Goal: Communication & Community: Answer question/provide support

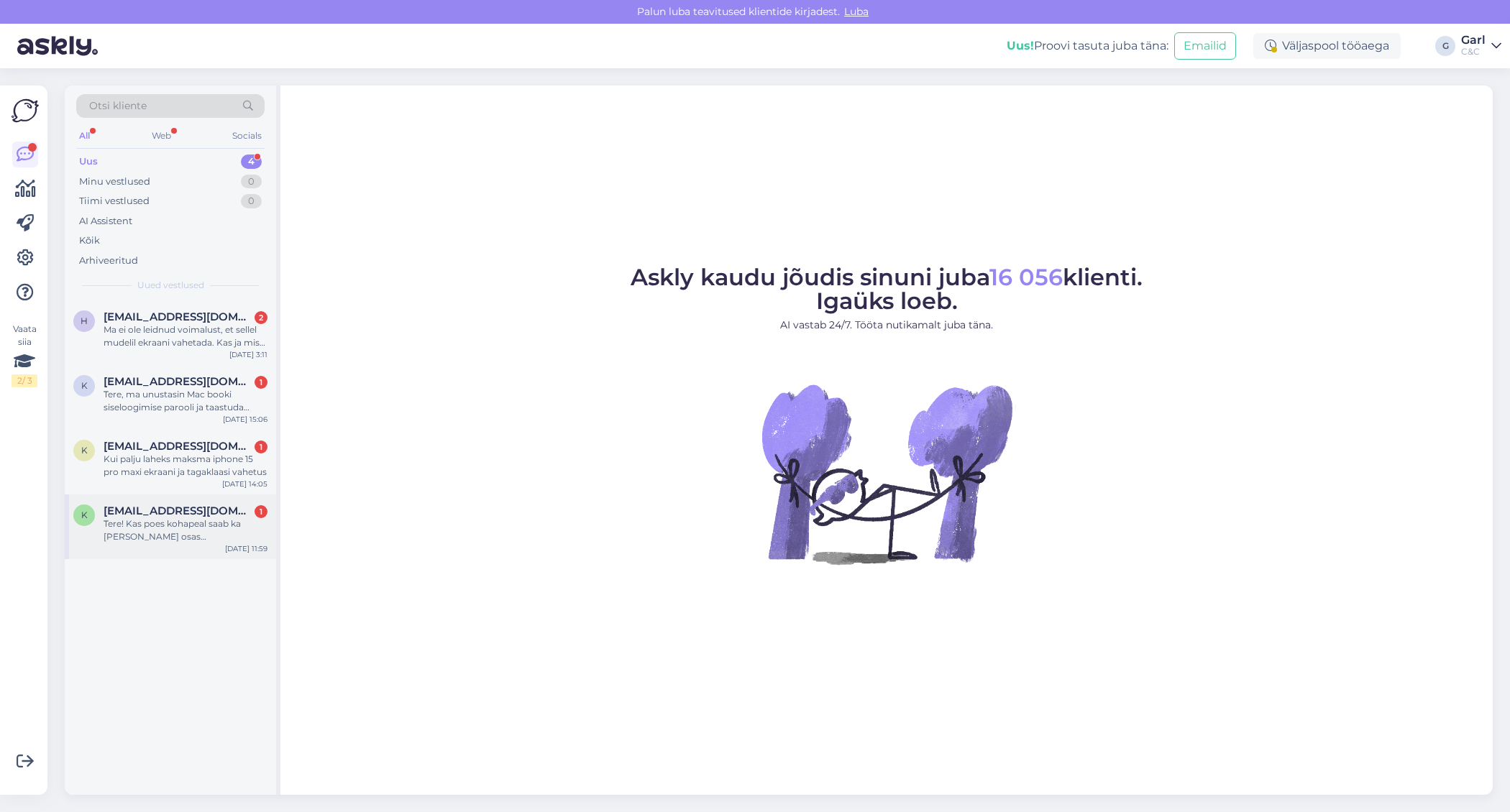
click at [239, 534] on div "Tere! Kas poes kohapeal saab ka [PERSON_NAME] osas maksemeetodit?" at bounding box center [186, 531] width 164 height 26
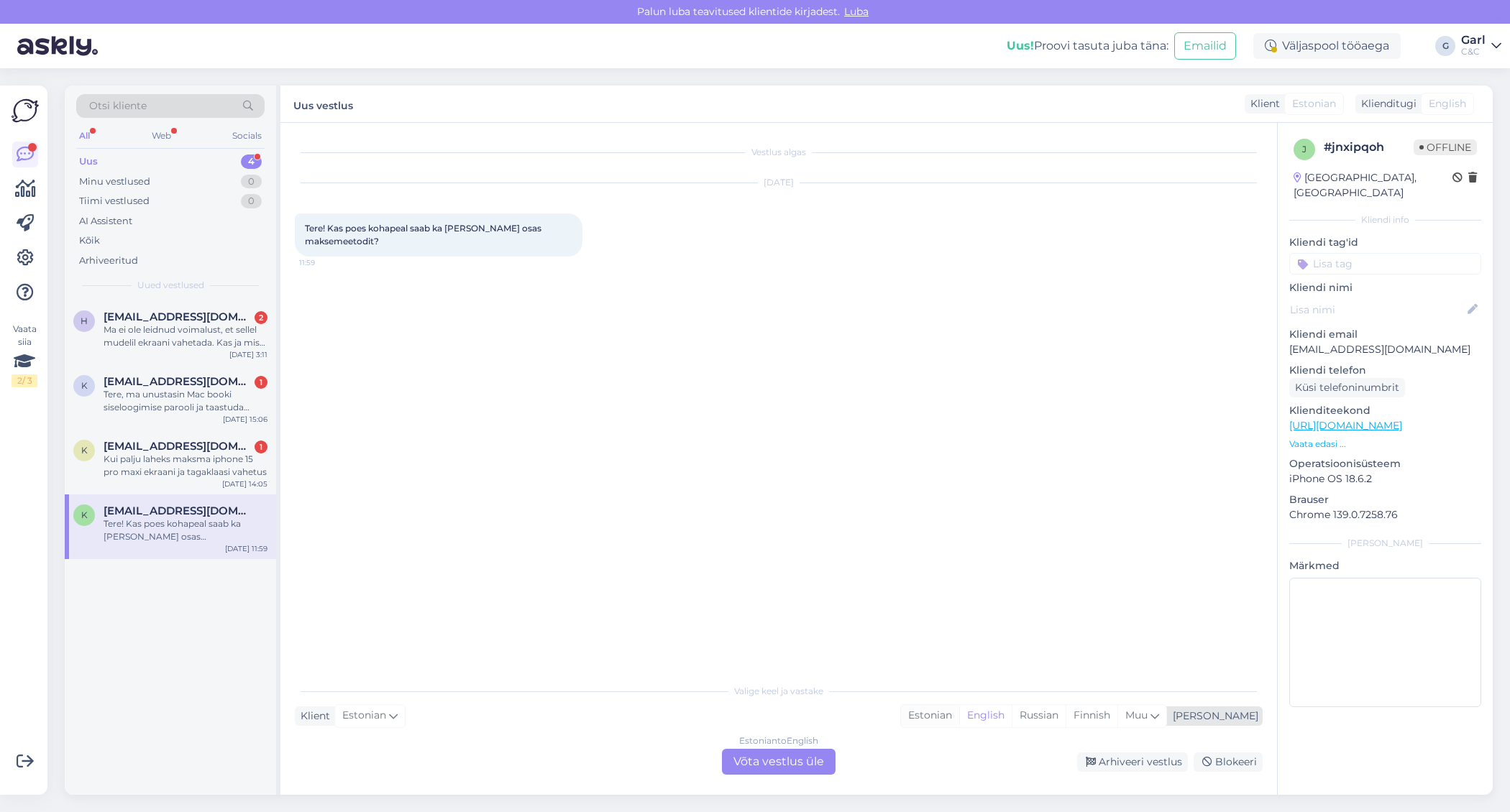
click at [959, 715] on div "Estonian" at bounding box center [929, 716] width 58 height 22
click at [799, 754] on div "Estonian to Estonian Võta vestlus üle" at bounding box center [779, 762] width 114 height 26
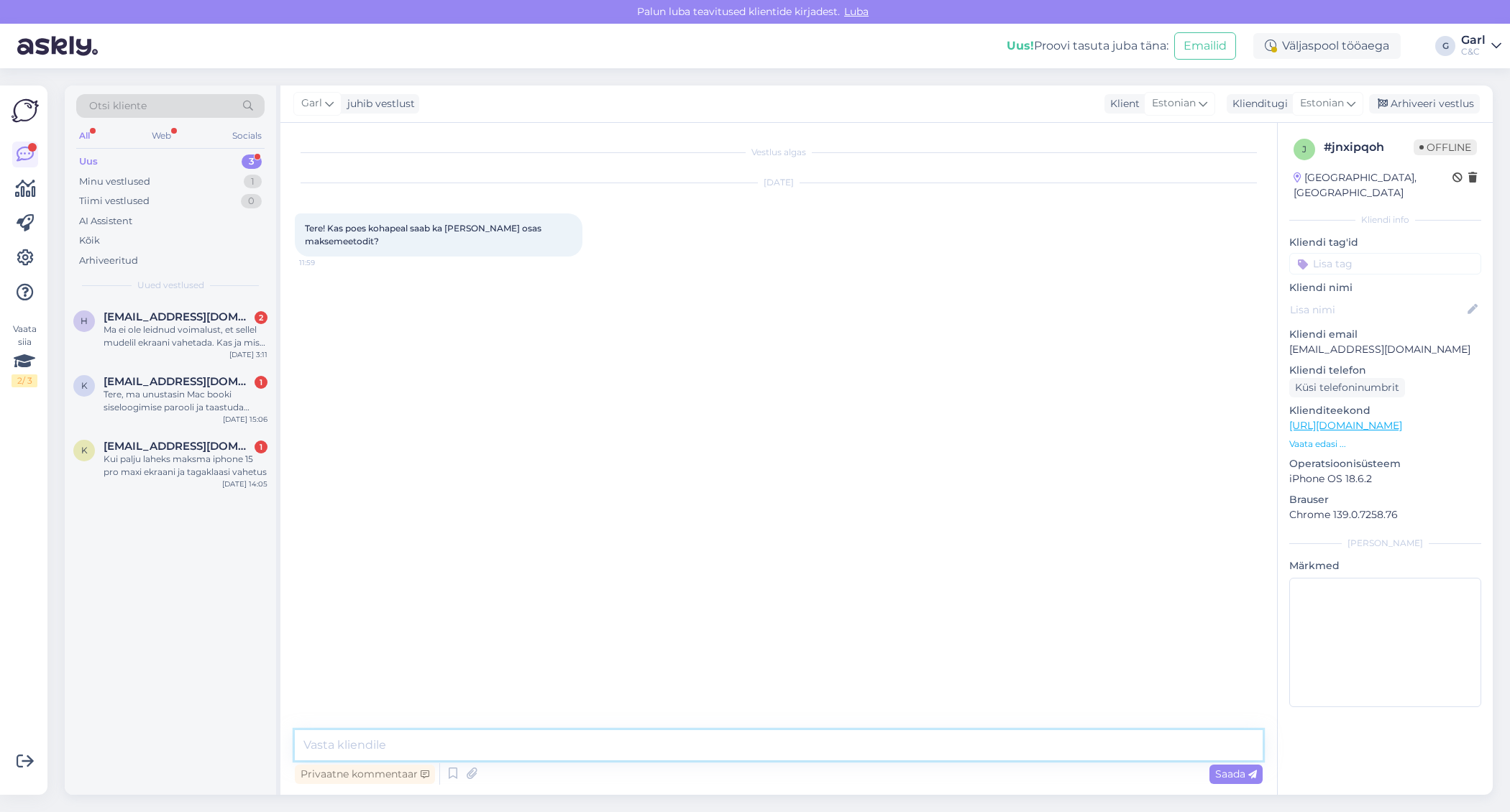
click at [796, 747] on textarea at bounding box center [778, 746] width 968 height 30
click at [405, 746] on textarea "Tere! Jah, kaupluses kohapeal on samuti võimalik antud makselahendust kasutada." at bounding box center [778, 746] width 968 height 30
type textarea "Tere! Jah, kauplustes kohapeal on samuti võimalik antud makselahendust kasutada."
click at [805, 737] on textarea "Tere! Jah, kauplustes kohapeal on samuti võimalik antud makselahendust kasutada." at bounding box center [778, 746] width 968 height 30
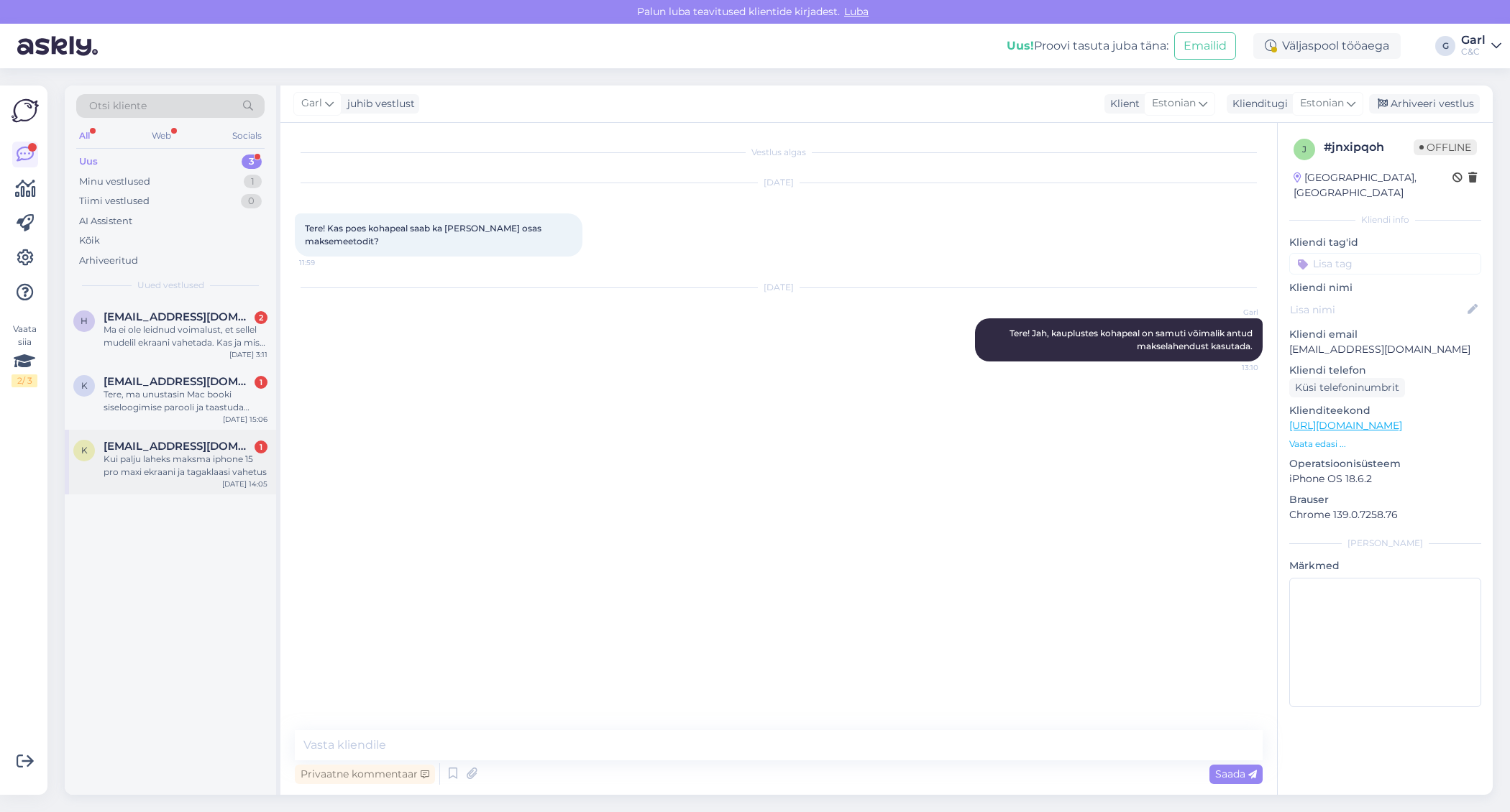
click at [215, 455] on div "Kui palju laheks maksma iphone 15 pro maxi ekraani ja tagaklaasi vahetus" at bounding box center [186, 466] width 164 height 26
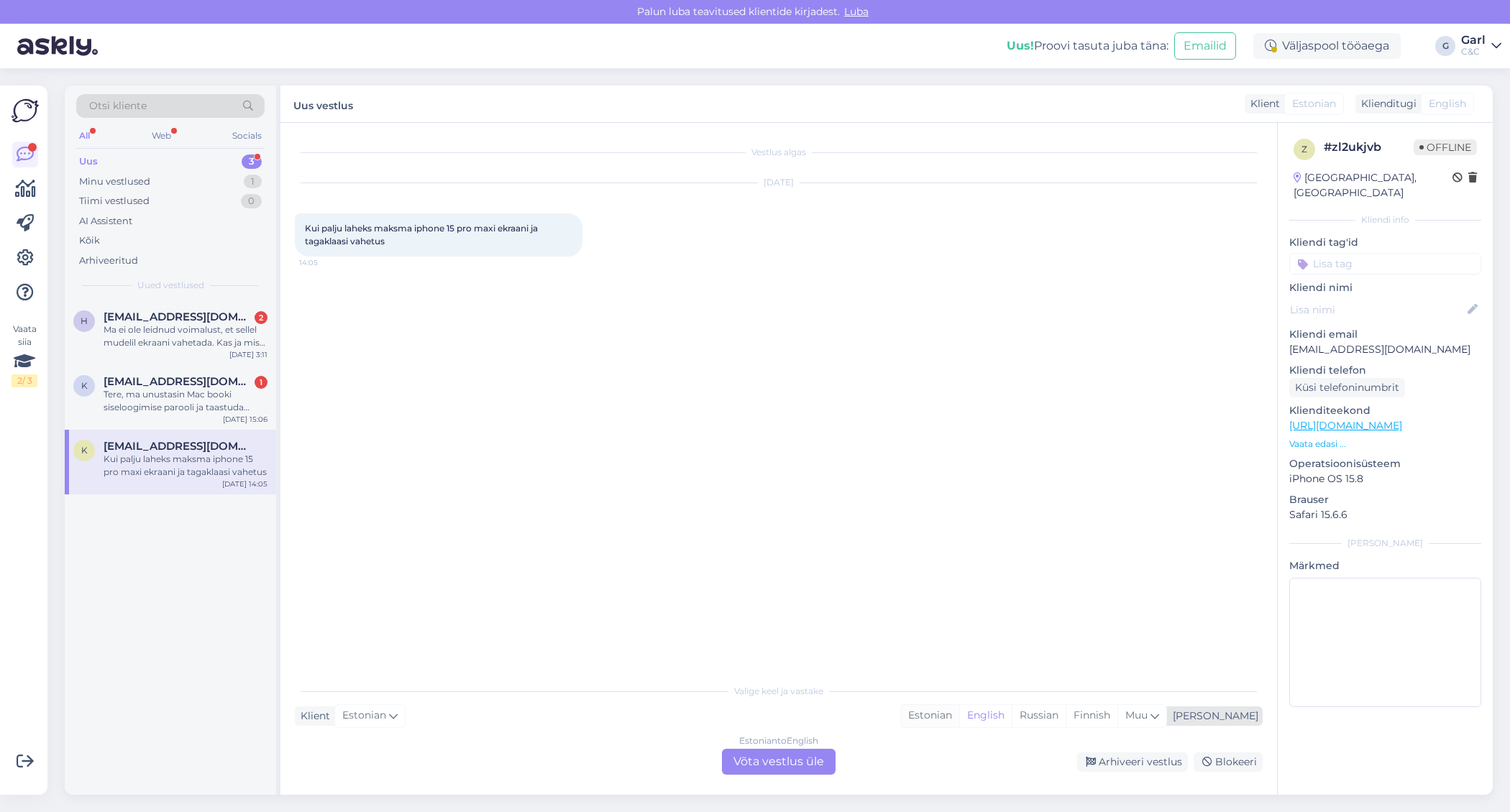
click at [959, 711] on div "Estonian" at bounding box center [929, 716] width 58 height 22
click at [780, 753] on div "Estonian to Estonian Võta vestlus üle" at bounding box center [779, 762] width 114 height 26
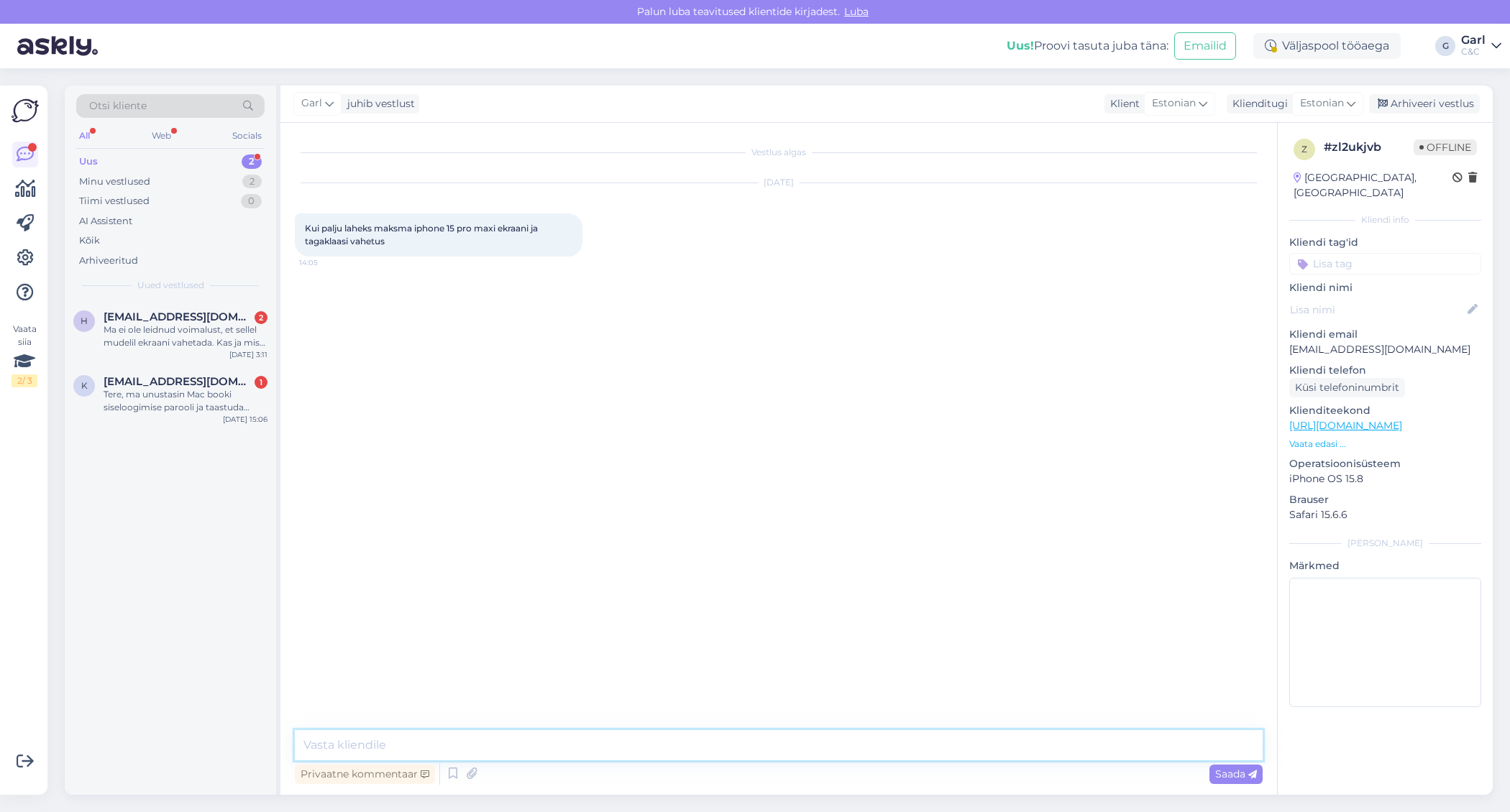
click at [747, 754] on textarea at bounding box center [778, 746] width 968 height 30
type textarea "Tere! Ekraanivahetus sellele mudelile maksab 584€ ning tagaklaasi vahetuse maks…"
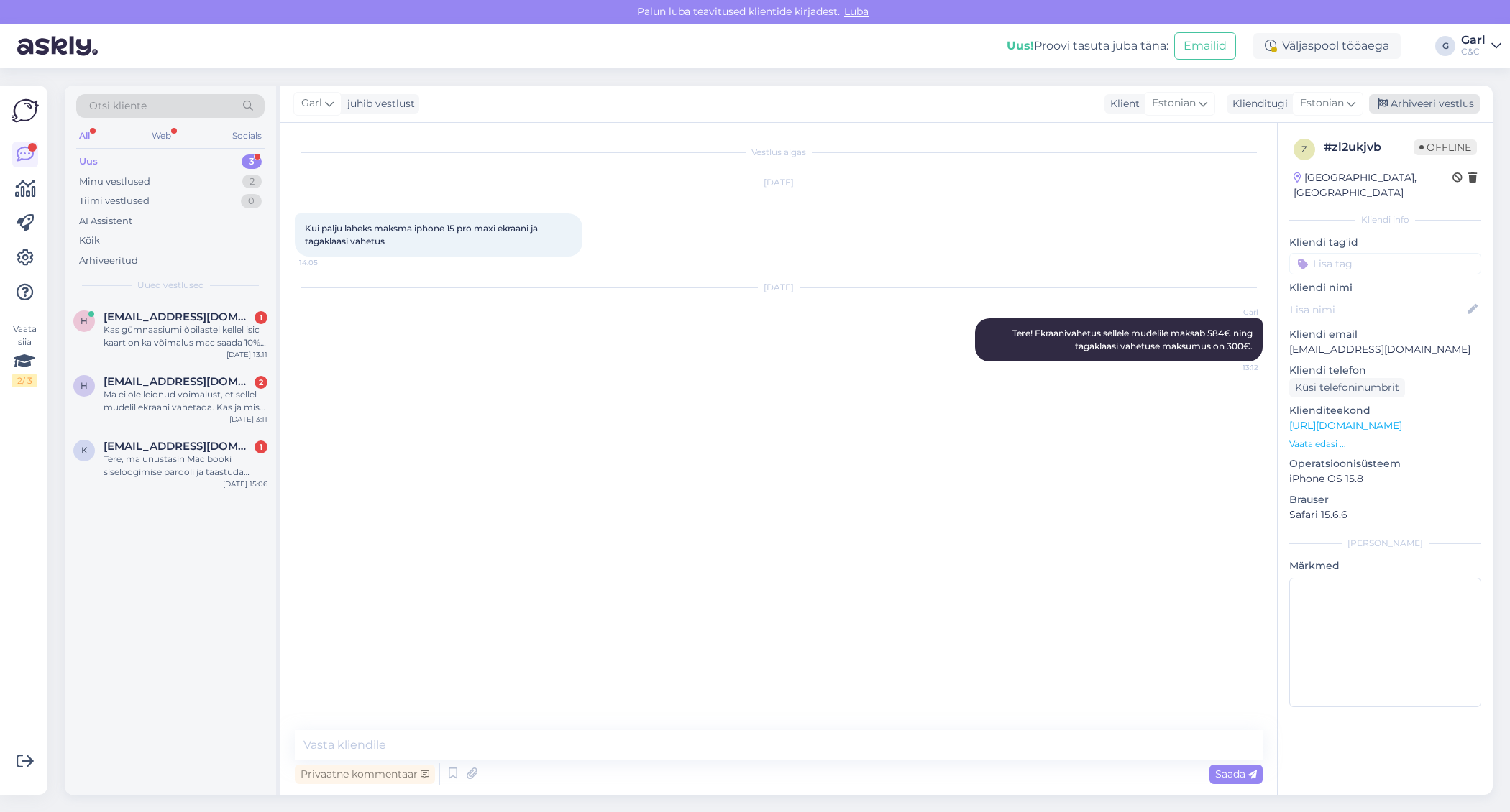
click at [1445, 104] on div "Arhiveeri vestlus" at bounding box center [1424, 104] width 111 height 19
click at [177, 473] on div "Tere, ma unustasin Mac booki siseloogimise parooli ja taastuda [PERSON_NAME] vä…" at bounding box center [186, 466] width 164 height 26
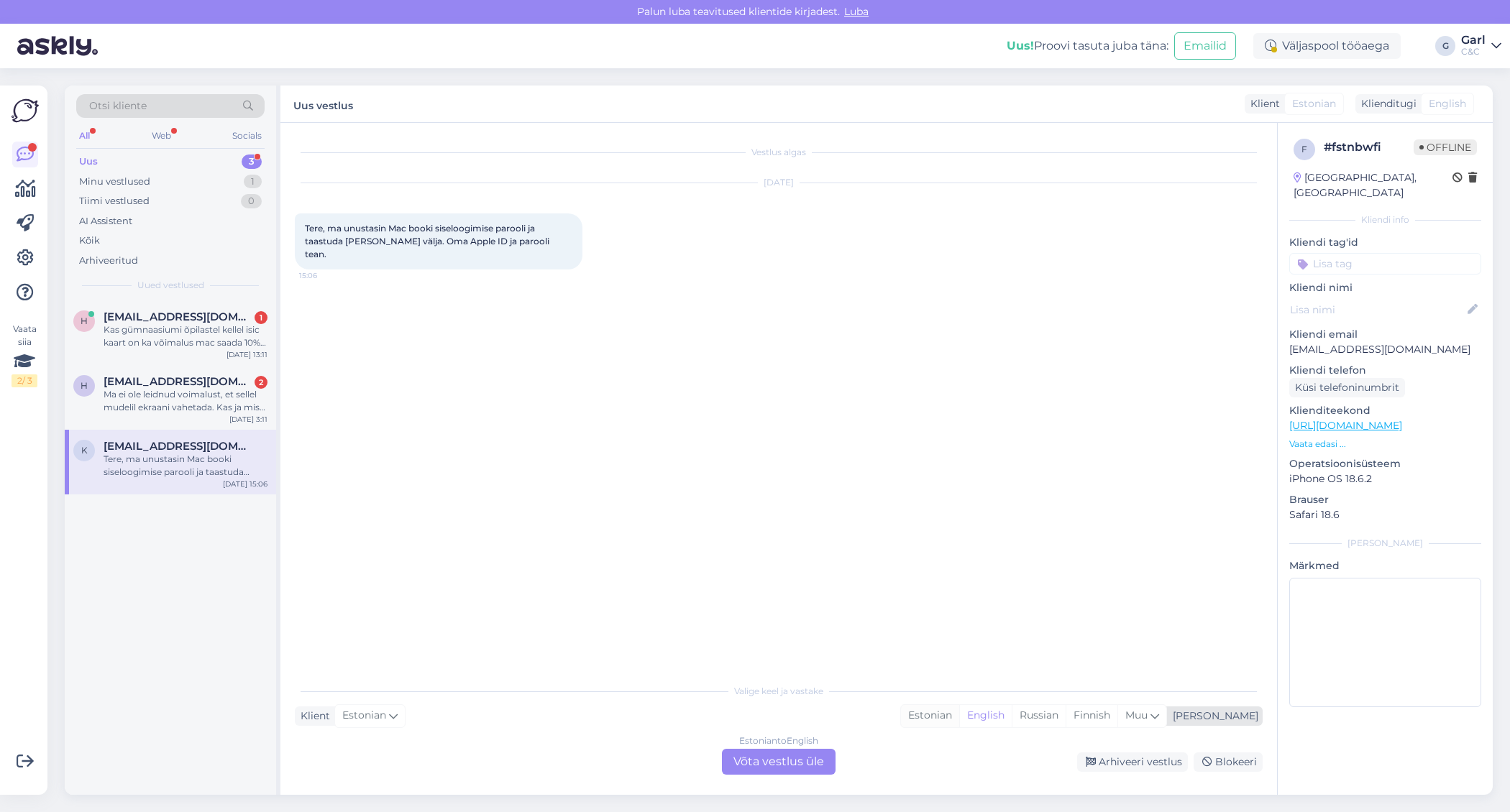
click at [959, 717] on div "Estonian" at bounding box center [929, 716] width 58 height 22
click at [793, 759] on div "Estonian to Estonian Võta vestlus üle" at bounding box center [779, 762] width 114 height 26
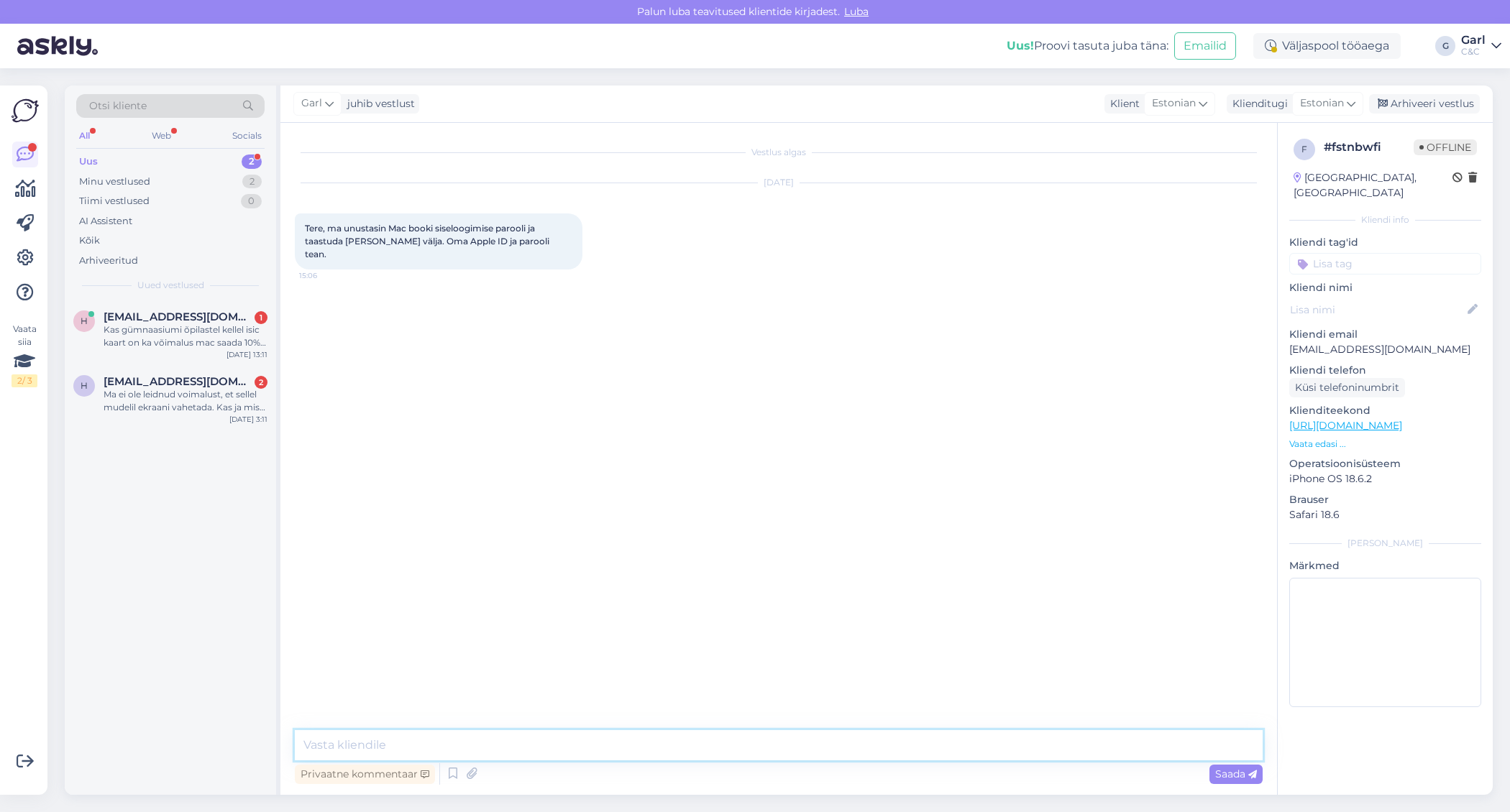
click at [794, 745] on textarea at bounding box center [778, 746] width 968 height 30
paste textarea "[URL][DOMAIN_NAME]"
drag, startPoint x: 883, startPoint y: 743, endPoint x: 495, endPoint y: 745, distance: 388.0
click at [494, 745] on textarea "Tere! Juhendi MacBook'i parooli vahetuseks leiate siit: [URL][DOMAIN_NAME]" at bounding box center [778, 746] width 968 height 30
paste textarea "[URL][DOMAIN_NAME]"
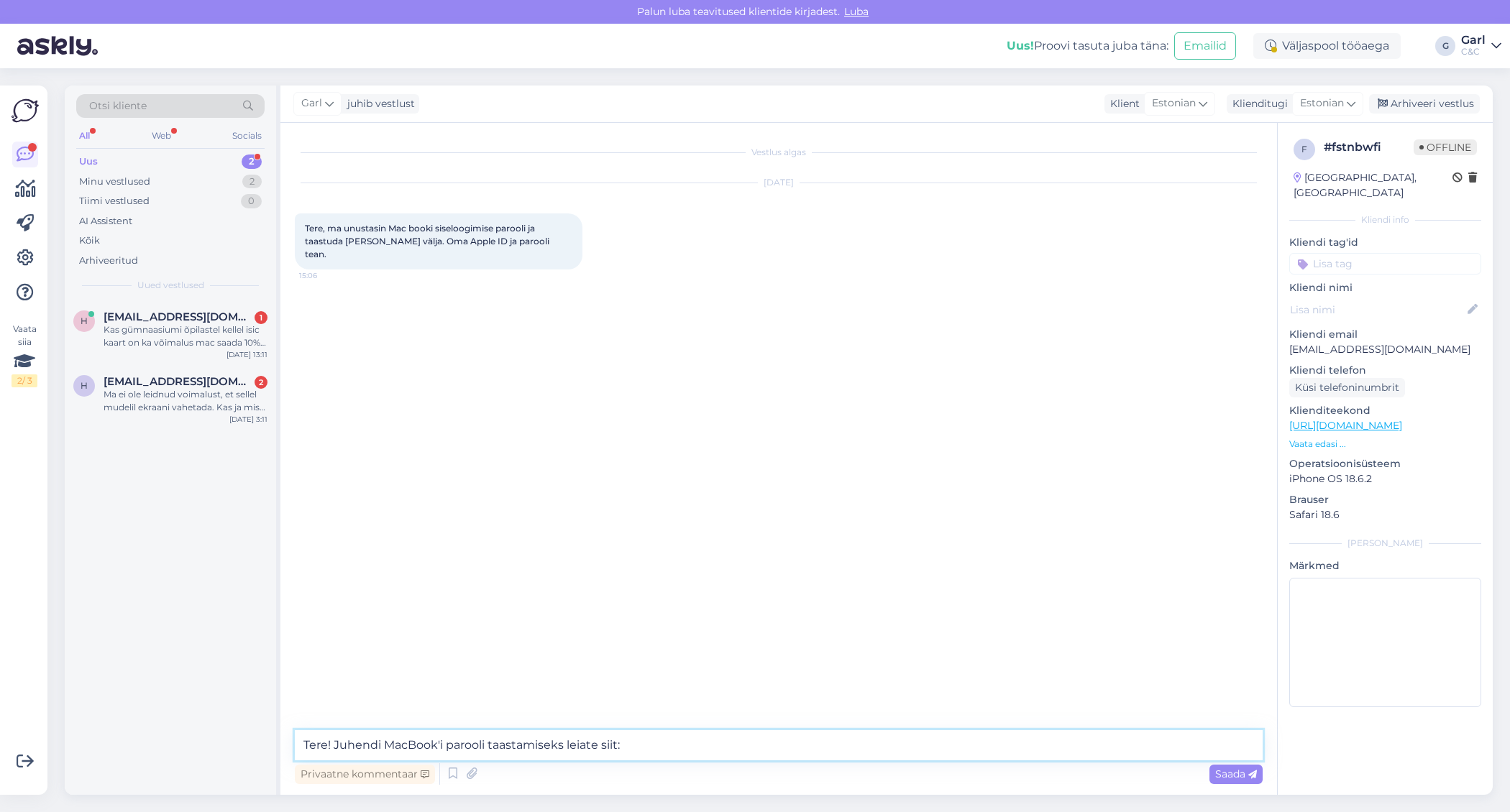
type textarea "Tere! Juhendi MacBook'i parooli taastamiseks leiate siit: [URL][DOMAIN_NAME]"
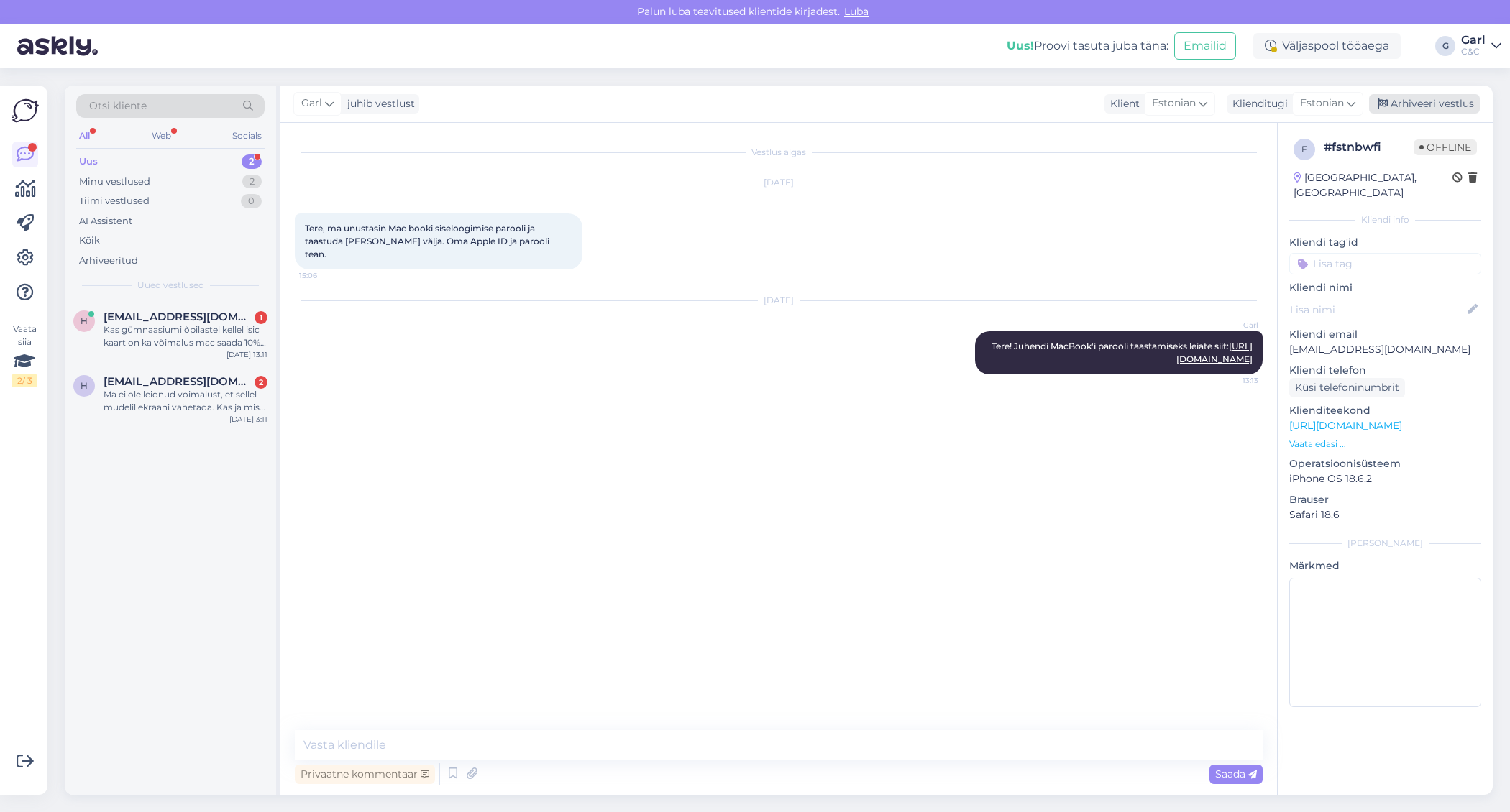
click at [1406, 103] on div "Arhiveeri vestlus" at bounding box center [1424, 104] width 111 height 19
click at [162, 370] on div "h [EMAIL_ADDRESS][DOMAIN_NAME] 2 Ma ei ole leidnud voimalust, et sellel mudelil…" at bounding box center [170, 398] width 212 height 65
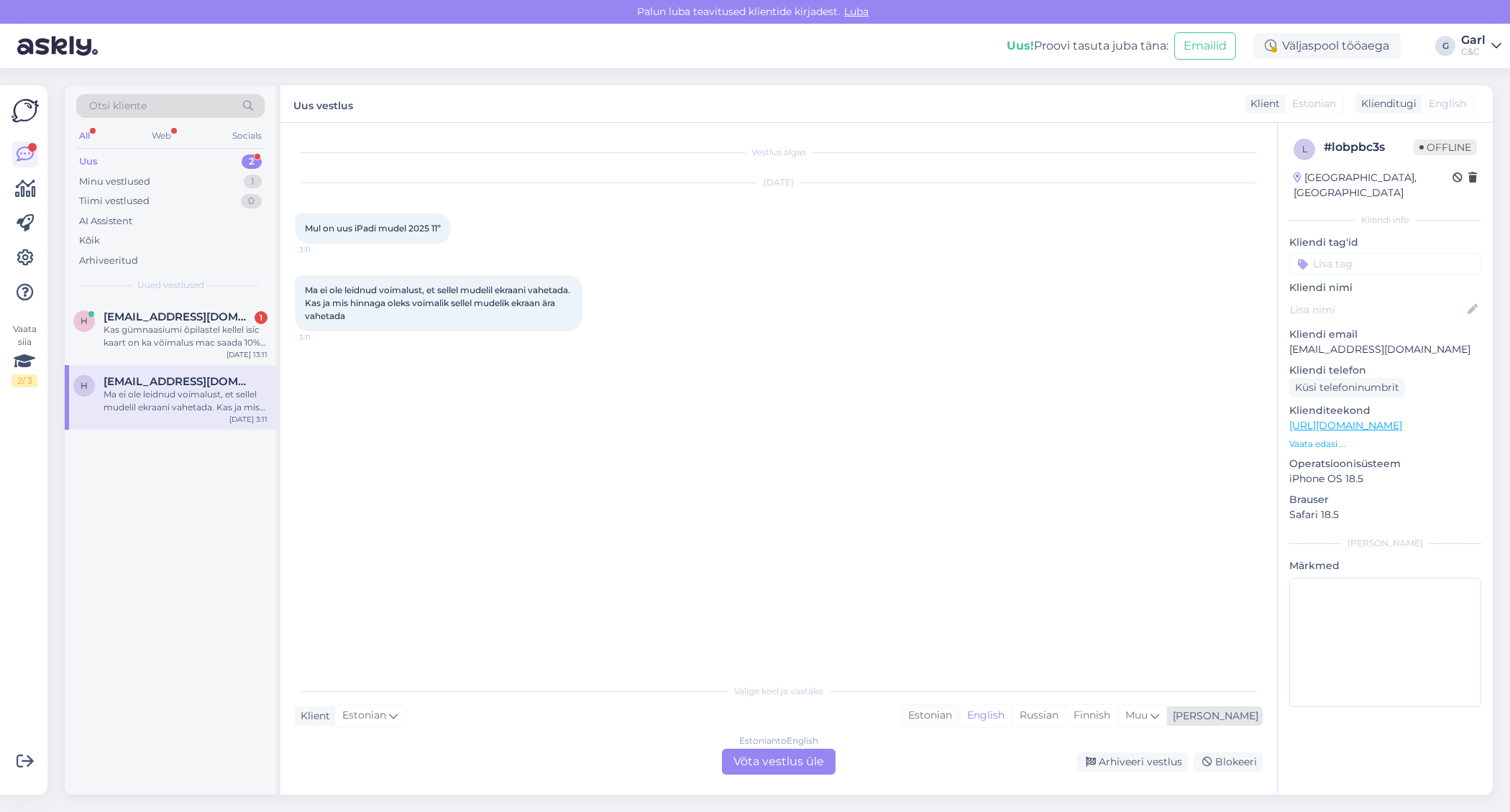
click at [959, 706] on div "Estonian" at bounding box center [929, 716] width 58 height 22
click at [802, 751] on div "Estonian to Estonian Võta vestlus üle" at bounding box center [779, 762] width 114 height 26
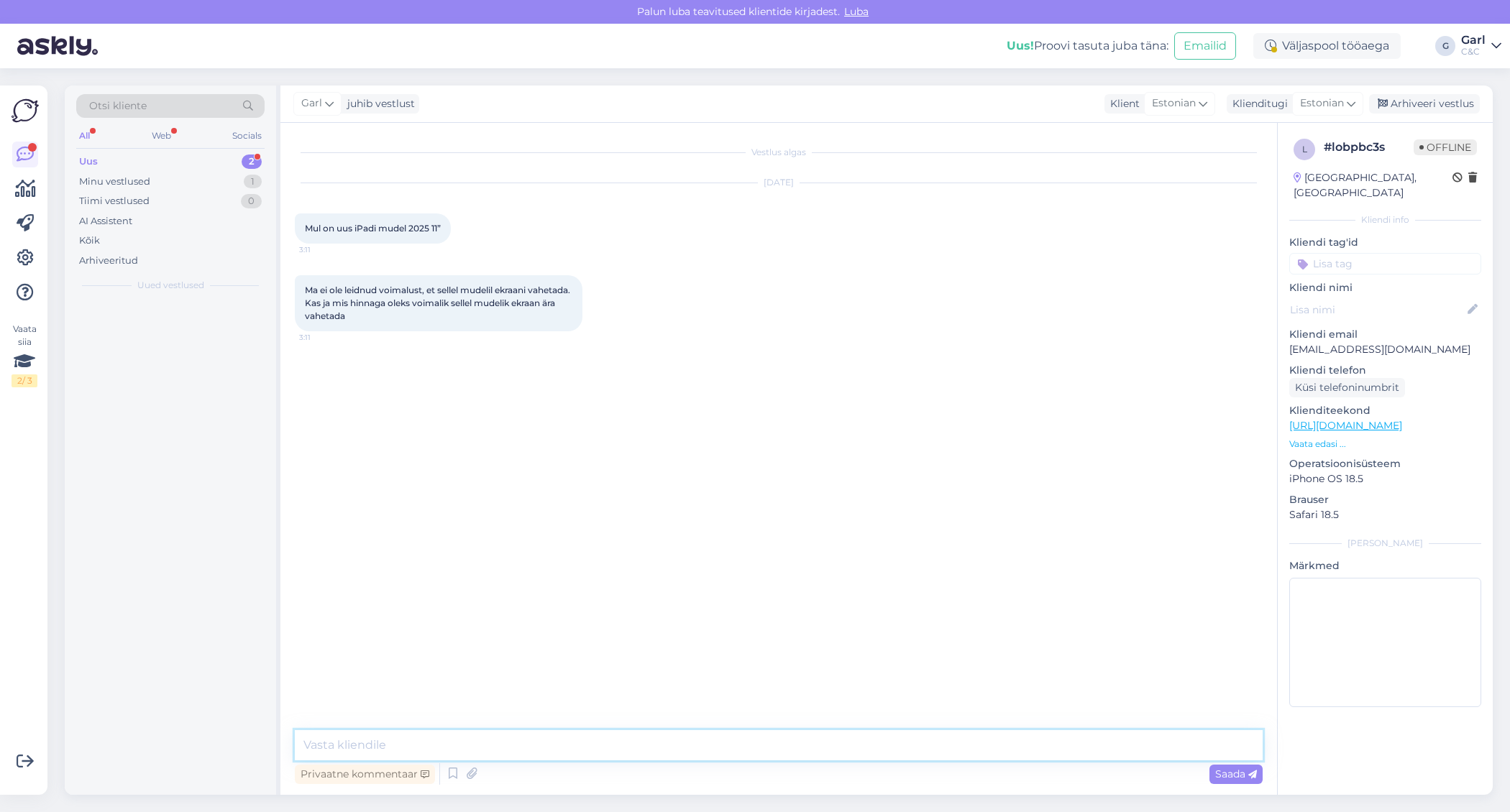
click at [802, 744] on textarea at bounding box center [778, 746] width 968 height 30
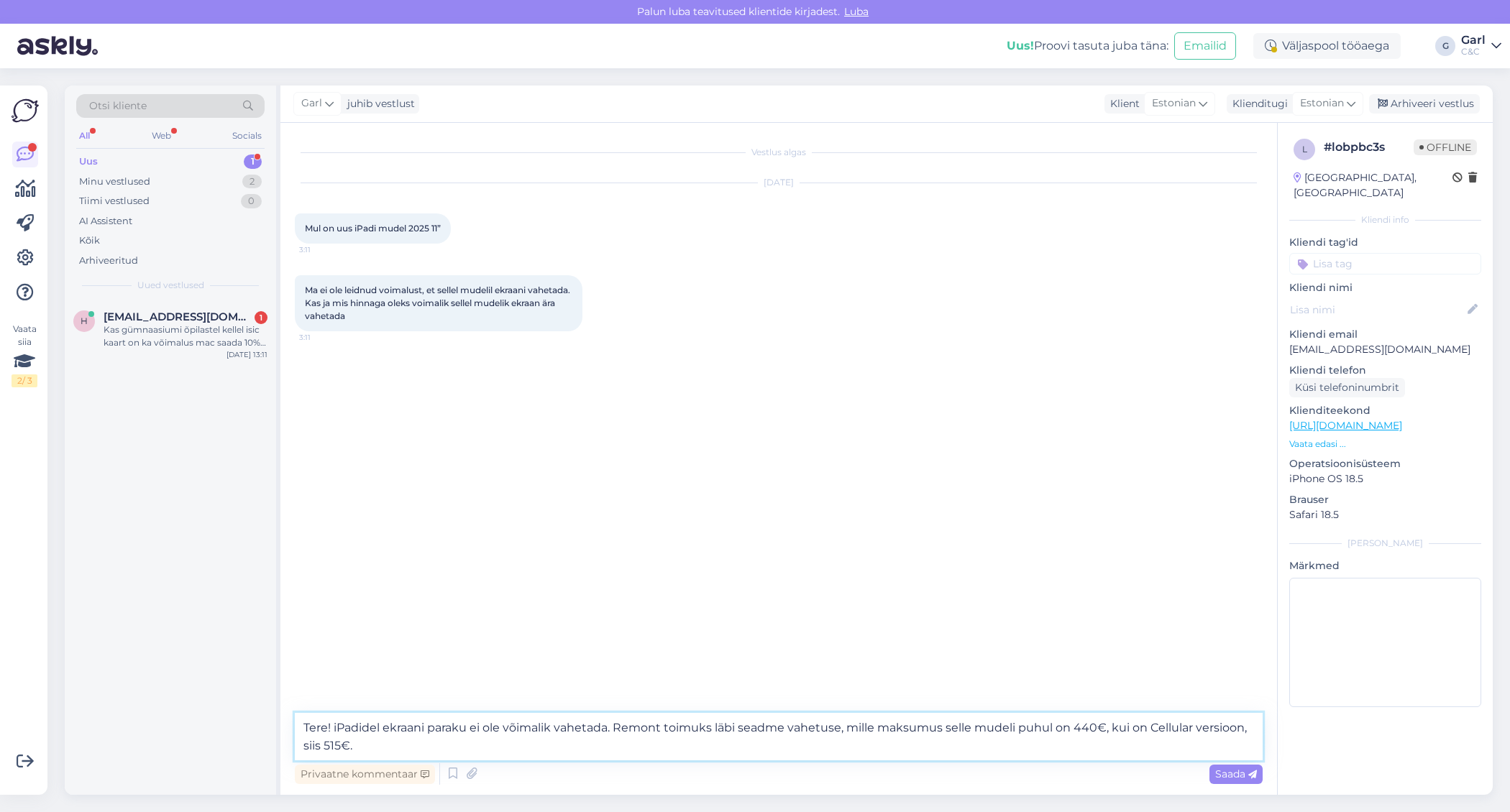
type textarea "Tere! iPadidel ekraani paraku ei ole võimalik vahetada. Remont toimuks läbi sea…"
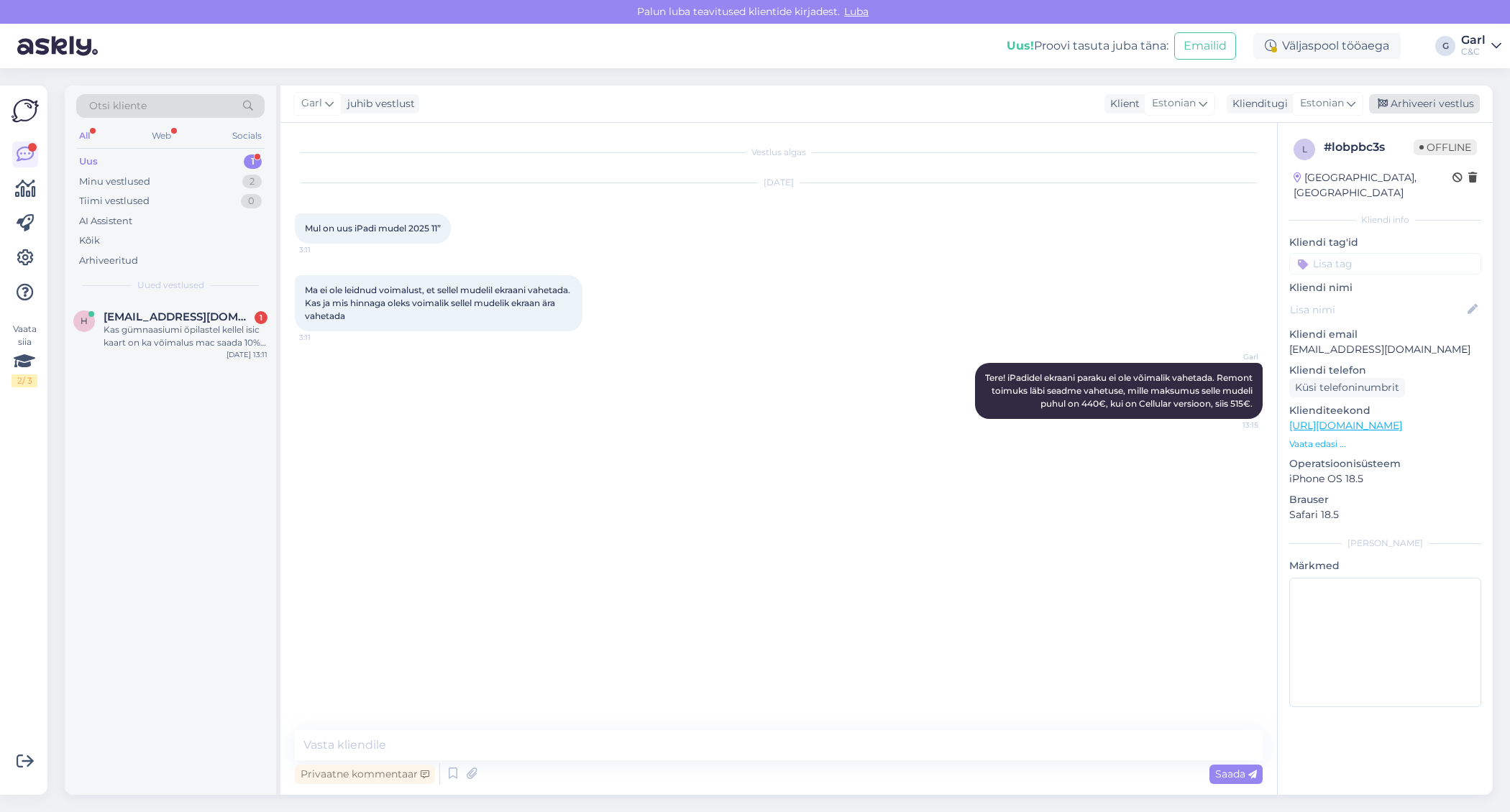
click at [1411, 102] on div "Arhiveeri vestlus" at bounding box center [1424, 104] width 111 height 19
click at [196, 345] on div "Kas gümnaasiumi õpilastel kellel isic kaart on ka võimalus mac saada 10% sooduk…" at bounding box center [186, 337] width 164 height 26
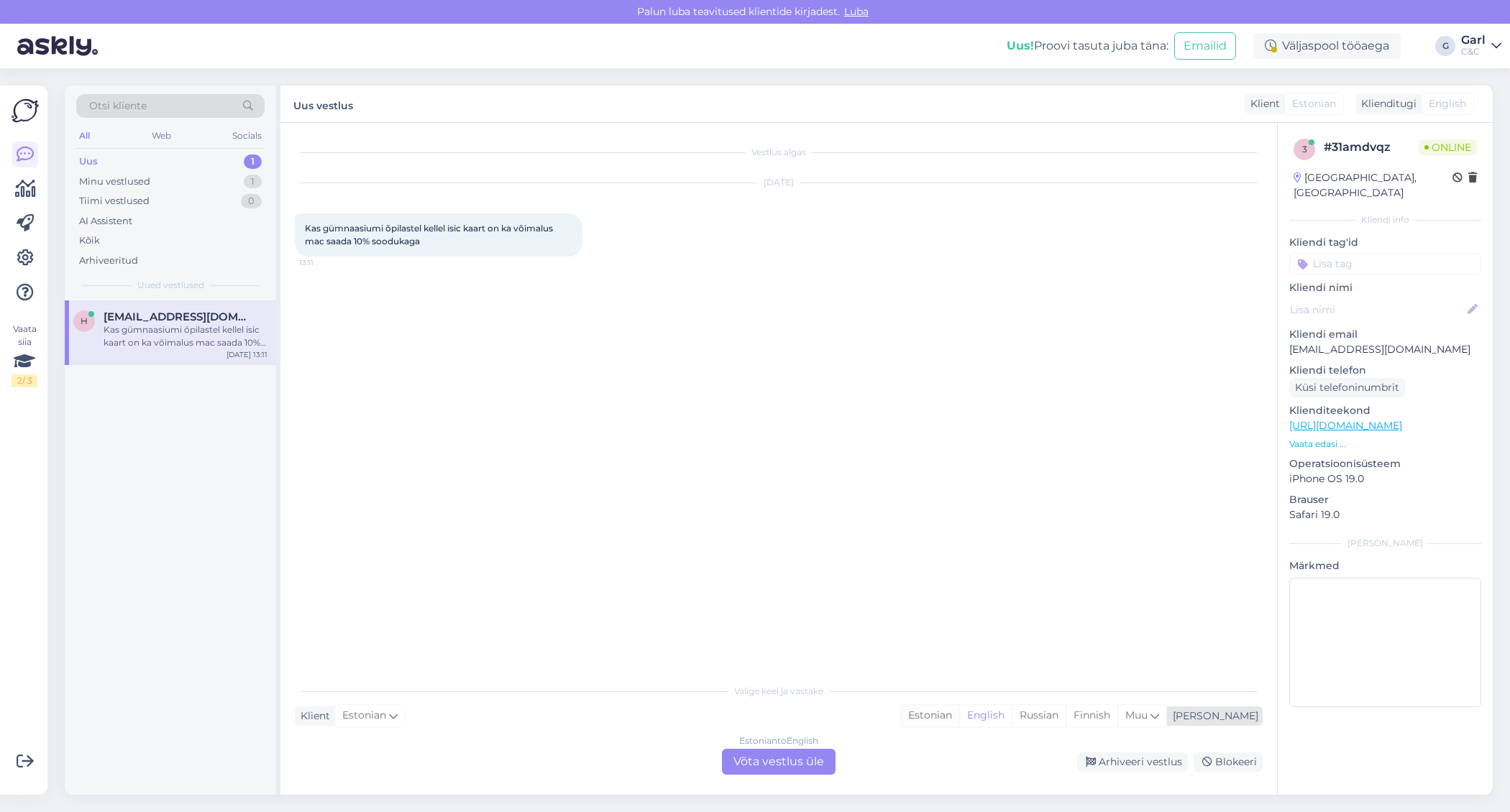
click at [959, 720] on div "Estonian" at bounding box center [929, 716] width 58 height 22
click at [805, 760] on div "Estonian to Estonian Võta vestlus üle" at bounding box center [779, 762] width 114 height 26
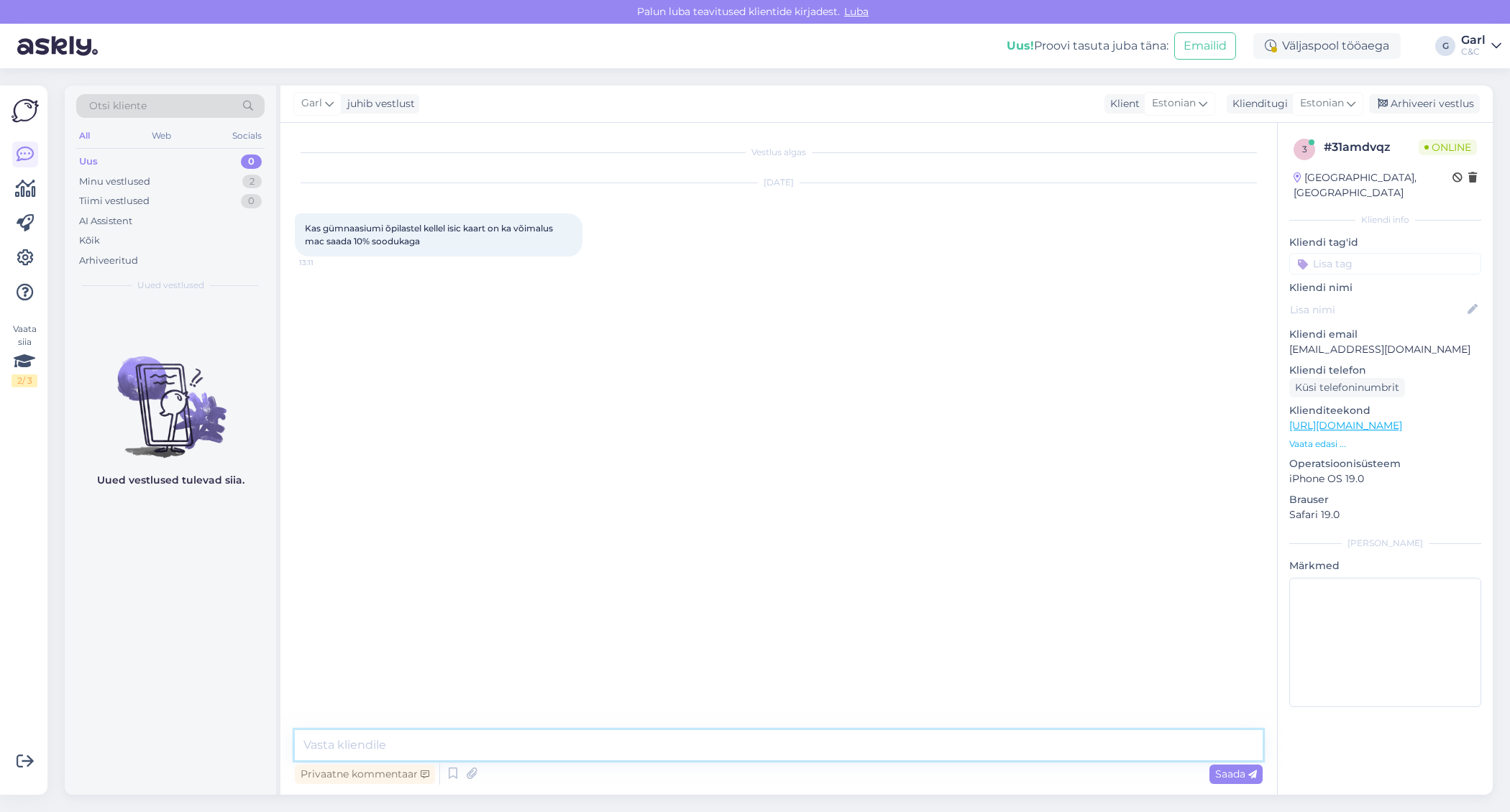
click at [805, 745] on textarea at bounding box center [778, 746] width 968 height 30
type textarea "Tere! Kui õpilane on vähemalt 18-aastane, siis on see võimalik."
click at [1423, 106] on div "Arhiveeri vestlus" at bounding box center [1424, 104] width 111 height 19
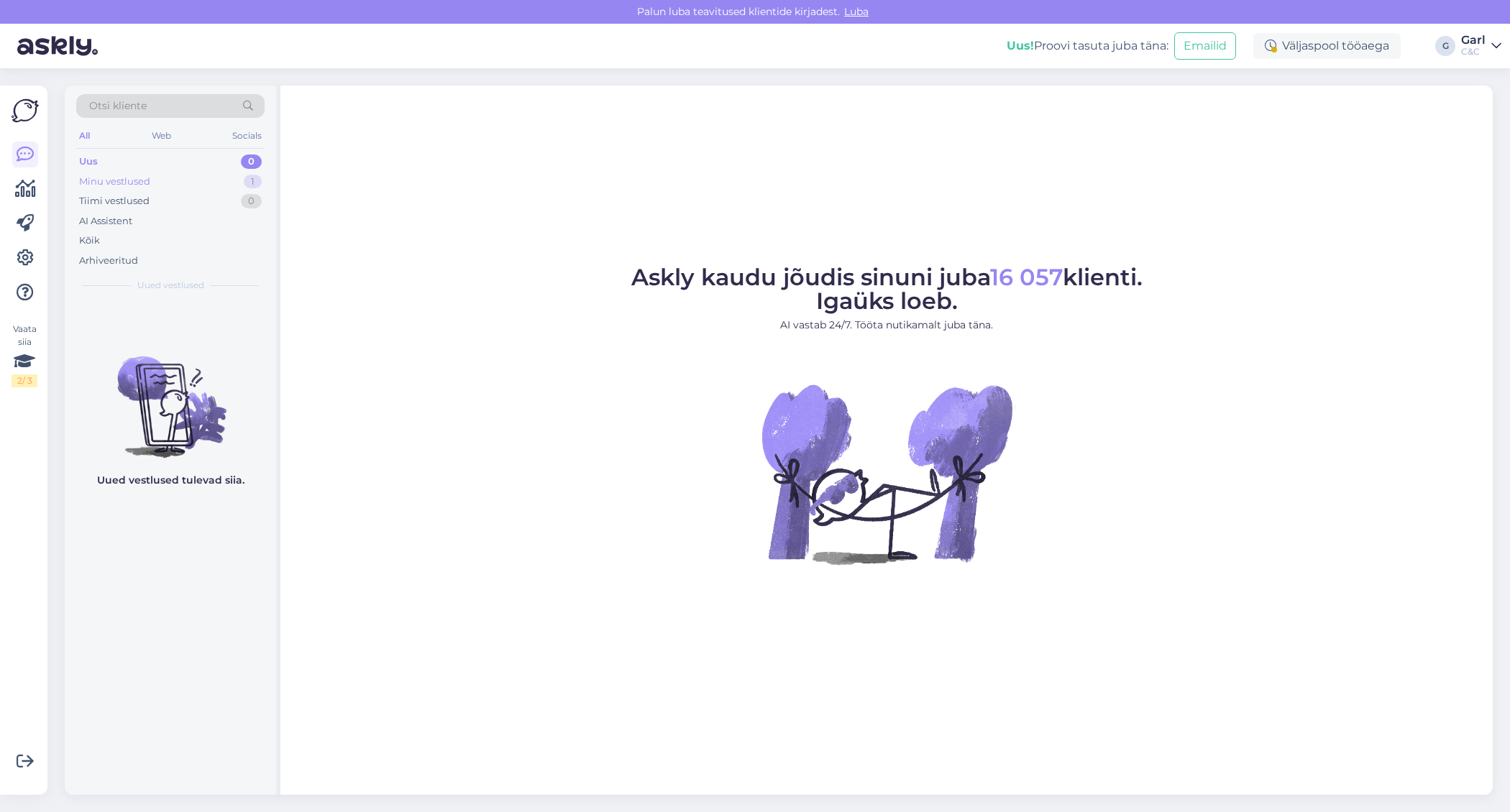
click at [235, 183] on div "Minu vestlused 1" at bounding box center [170, 182] width 188 height 20
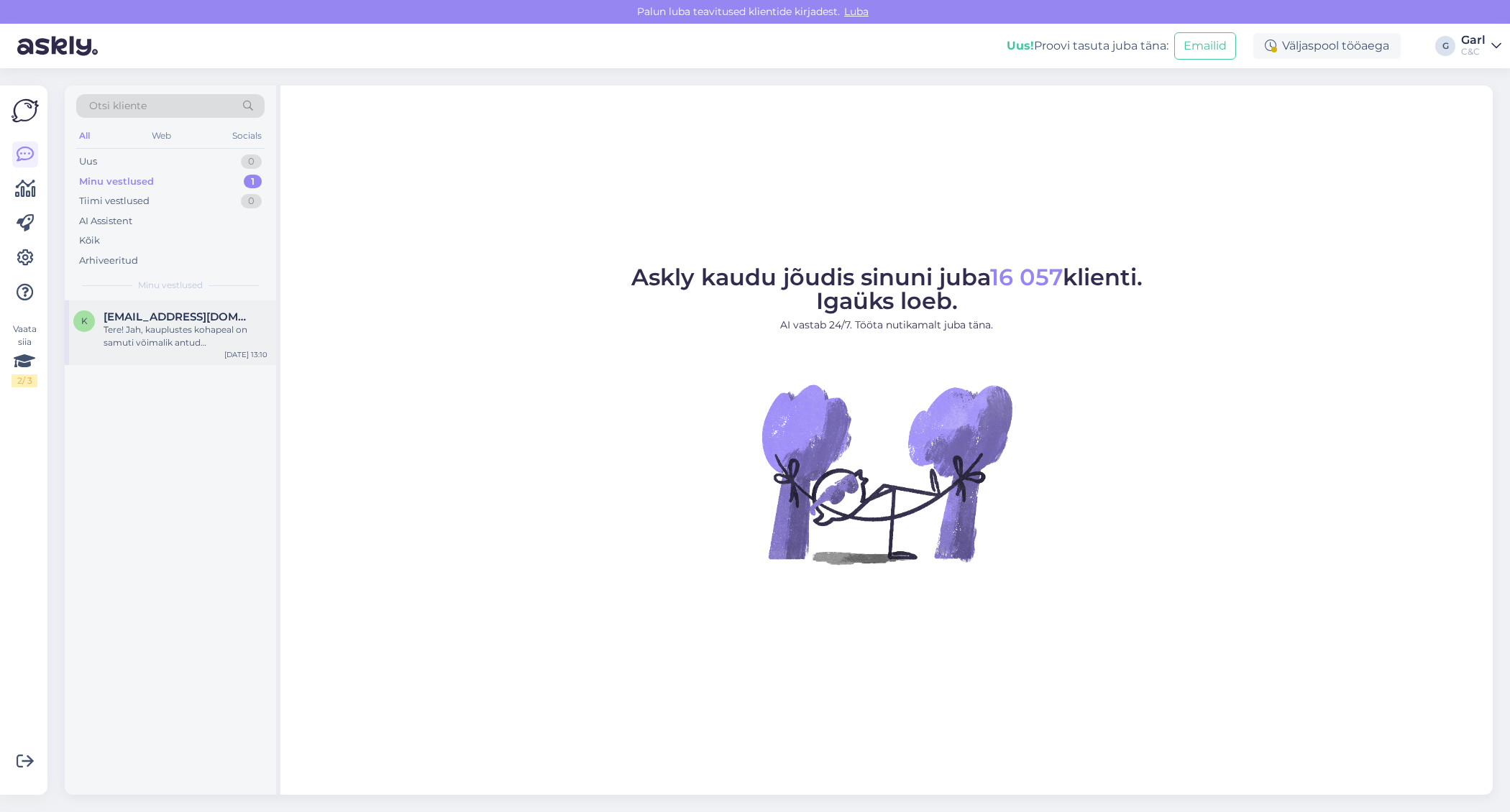
click at [218, 311] on span "[EMAIL_ADDRESS][DOMAIN_NAME]" at bounding box center [178, 317] width 150 height 13
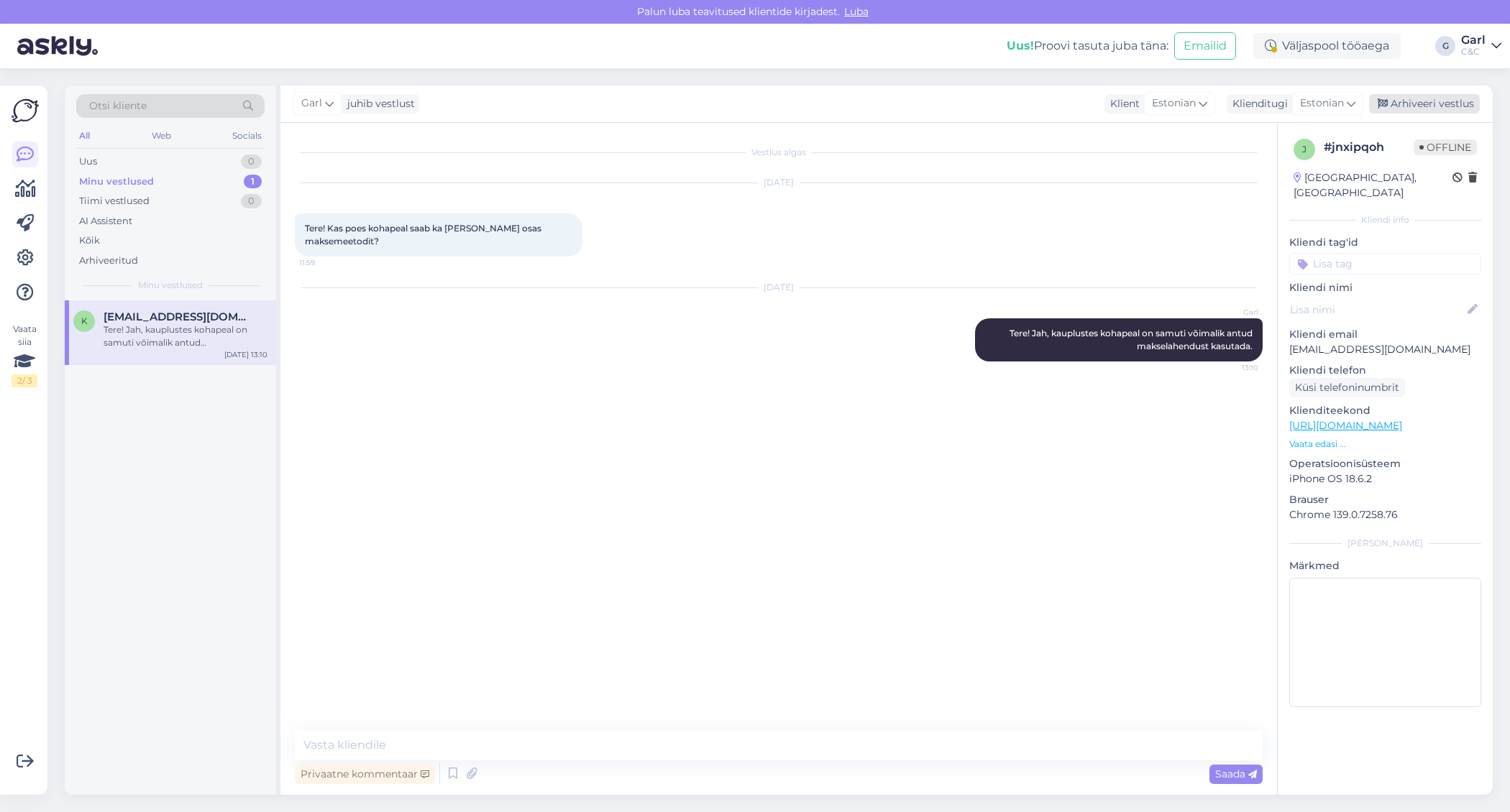
click at [1423, 99] on div "Arhiveeri vestlus" at bounding box center [1424, 104] width 111 height 19
